Goal: Task Accomplishment & Management: Manage account settings

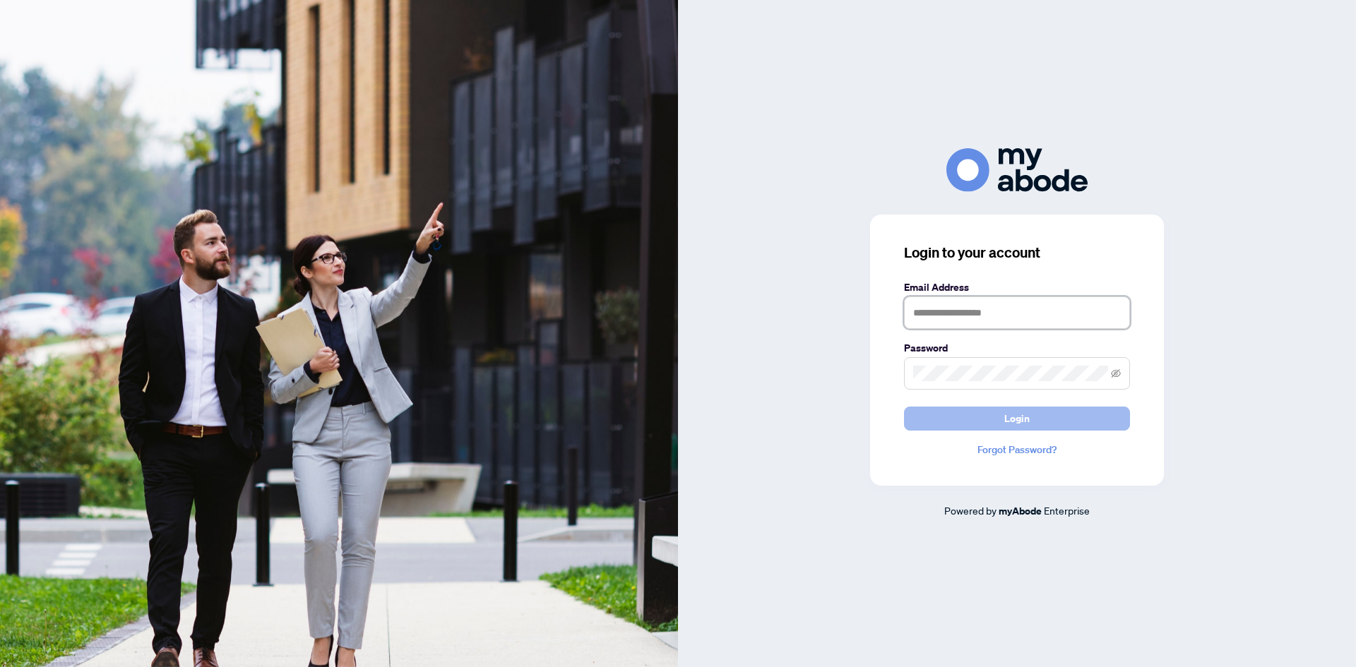
type input "**********"
click at [1033, 418] on button "Login" at bounding box center [1017, 419] width 226 height 24
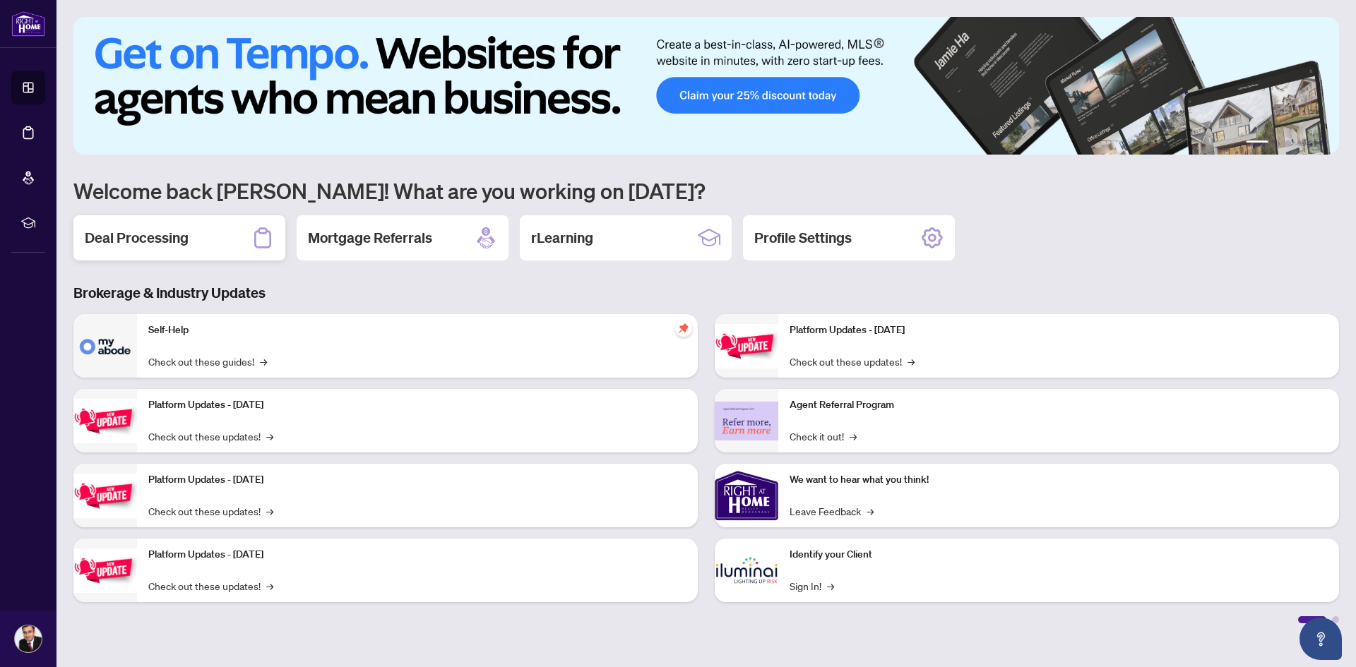
click at [190, 249] on div "Deal Processing" at bounding box center [179, 237] width 212 height 45
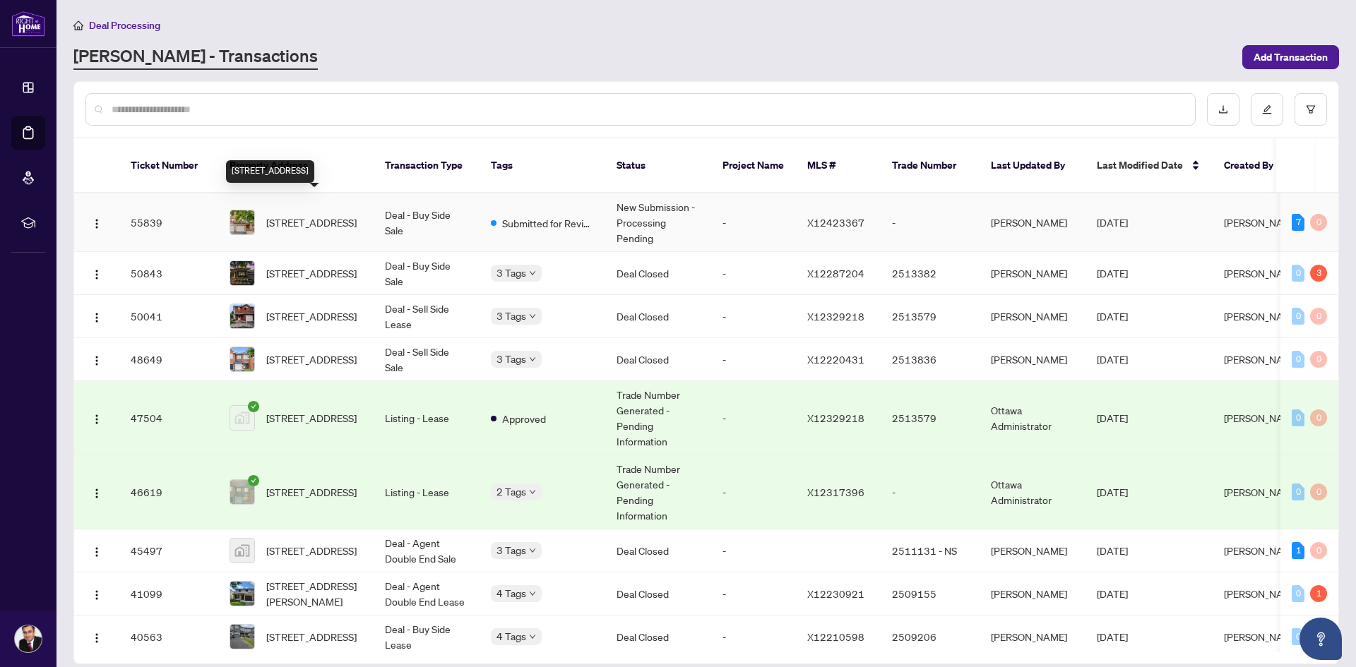
click at [333, 215] on span "[STREET_ADDRESS]" at bounding box center [311, 223] width 90 height 16
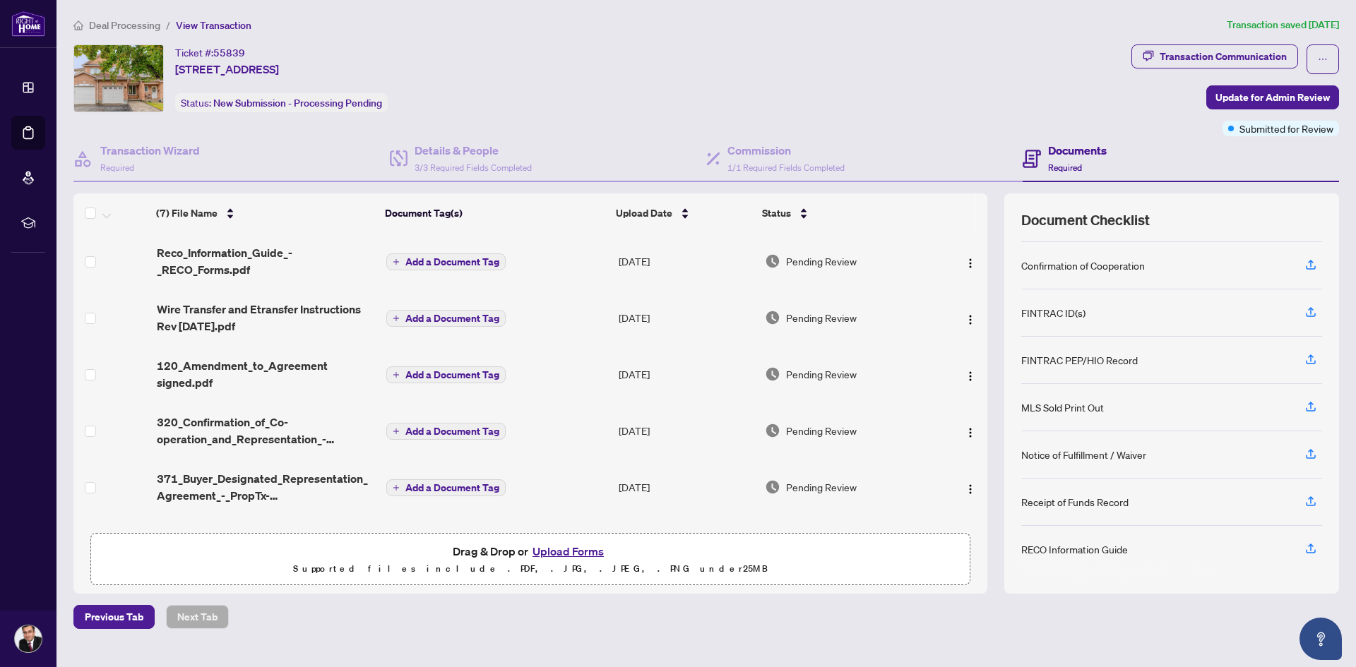
scroll to position [90, 0]
click at [576, 551] on button "Upload Forms" at bounding box center [568, 551] width 80 height 18
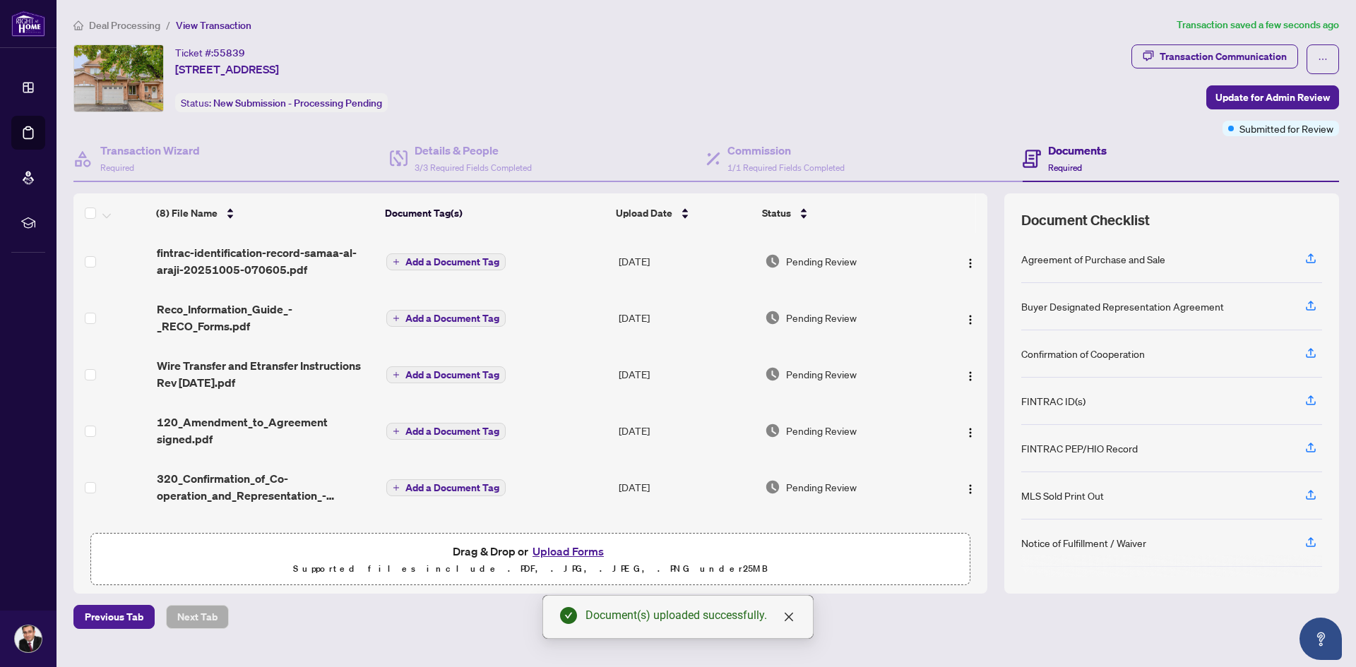
click at [567, 551] on button "Upload Forms" at bounding box center [568, 551] width 80 height 18
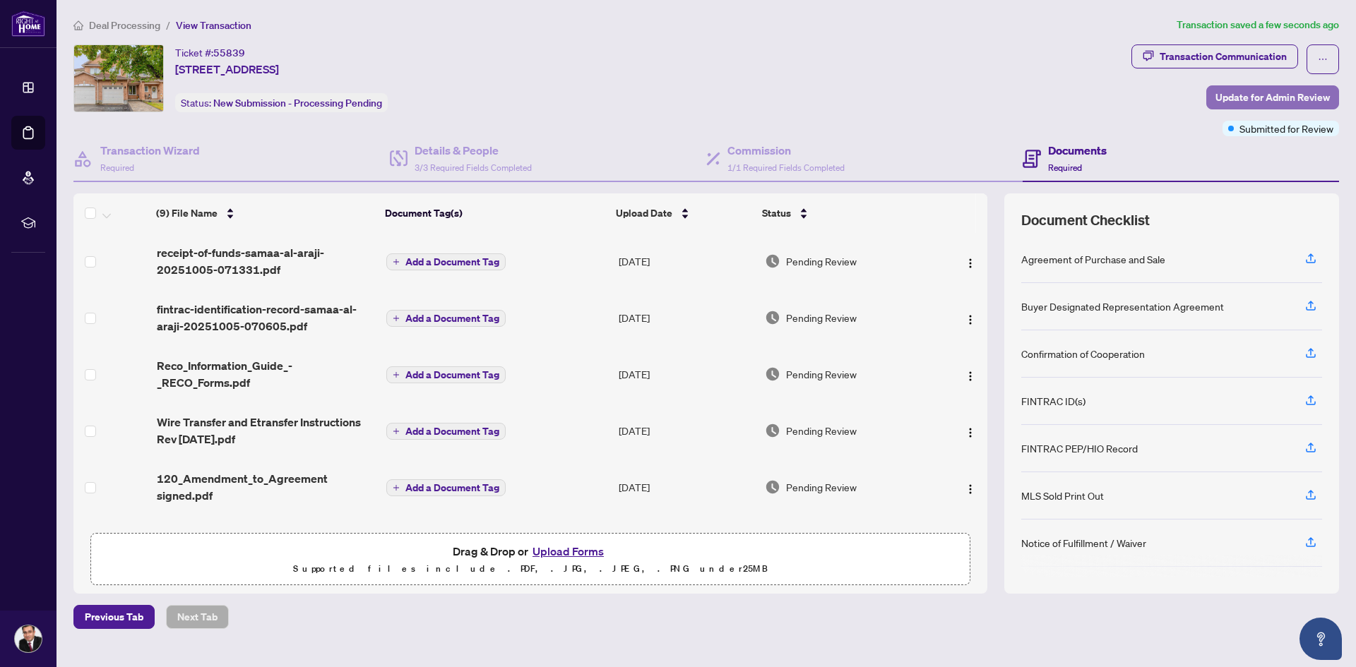
click at [1244, 99] on span "Update for Admin Review" at bounding box center [1272, 97] width 114 height 23
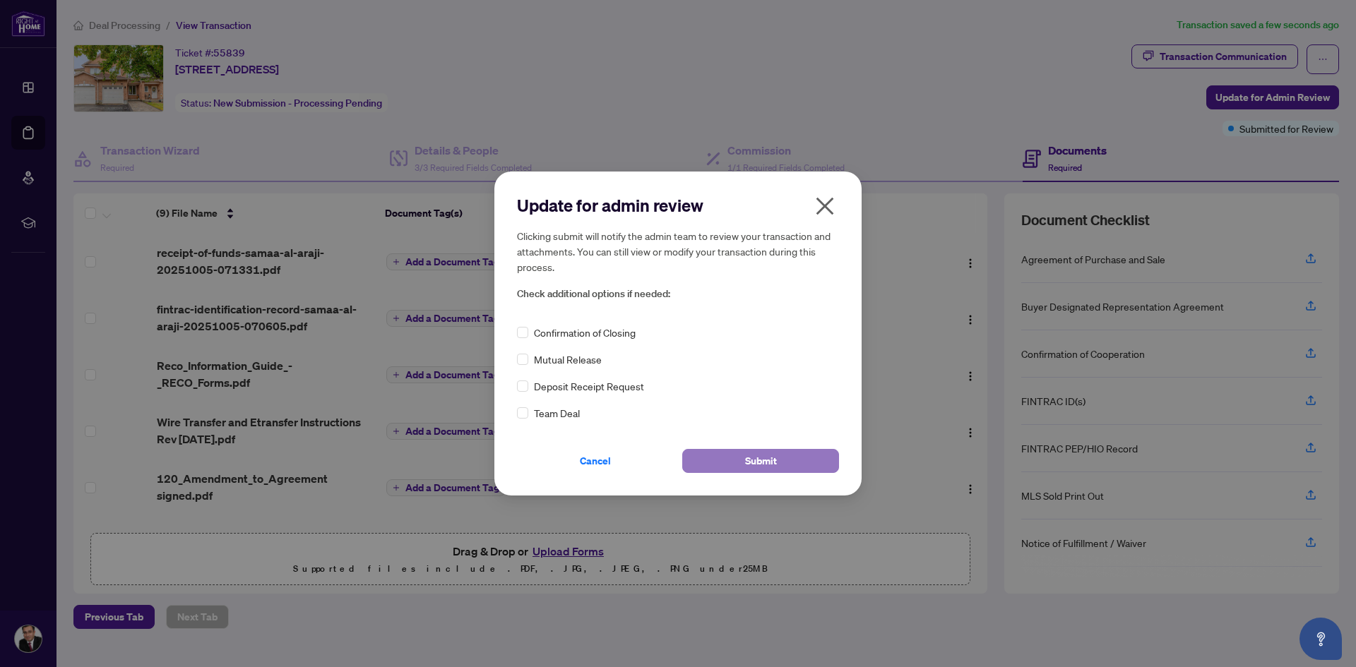
click at [786, 462] on button "Submit" at bounding box center [760, 461] width 157 height 24
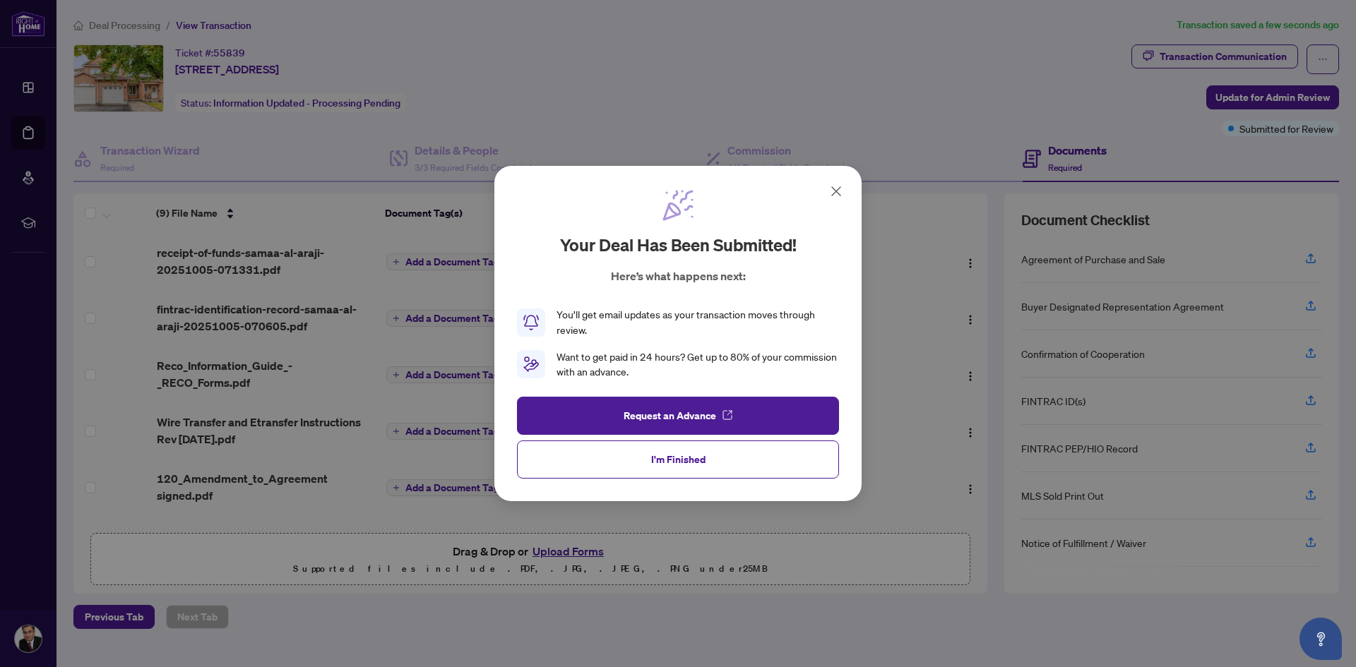
click at [836, 191] on icon at bounding box center [836, 191] width 8 height 8
